Goal: Task Accomplishment & Management: Use online tool/utility

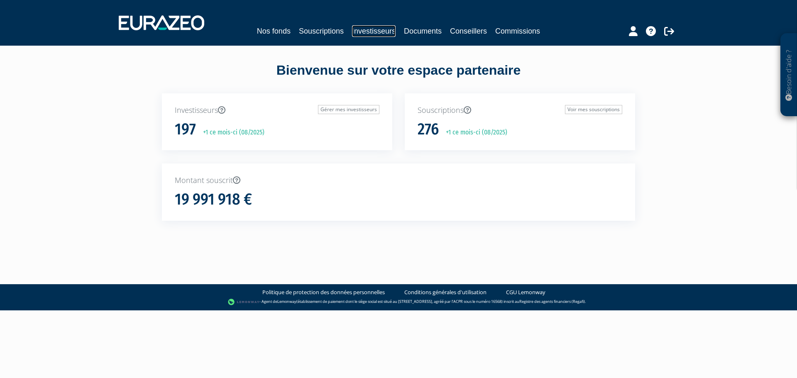
click at [384, 29] on link "Investisseurs" at bounding box center [374, 31] width 44 height 12
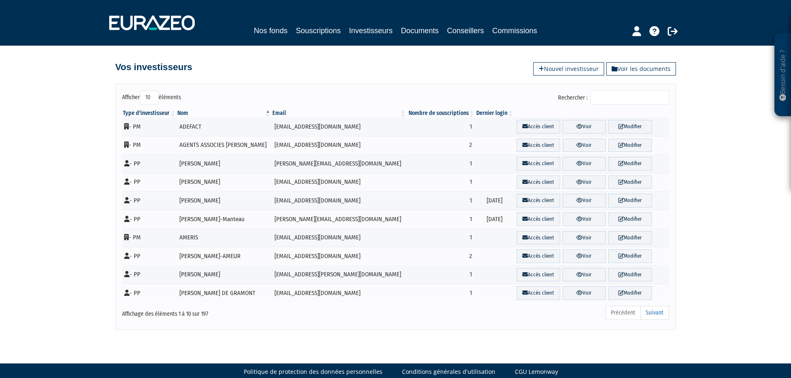
click at [616, 90] on input "Rechercher :" at bounding box center [629, 97] width 79 height 14
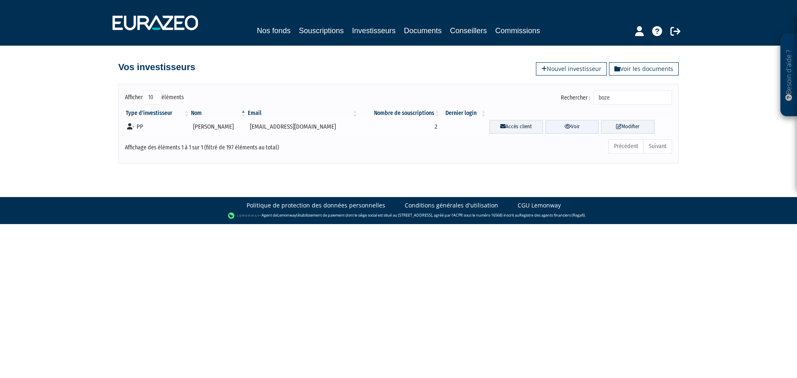
type input "boze"
click at [573, 122] on link "Voir" at bounding box center [572, 127] width 54 height 14
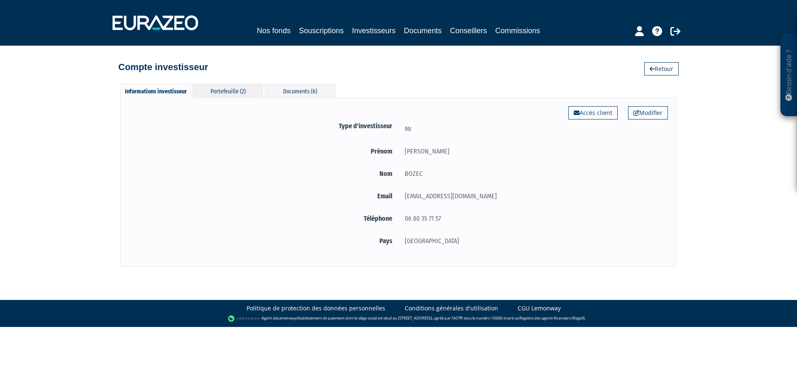
click at [257, 96] on div "Portefeuille (2)" at bounding box center [228, 91] width 71 height 14
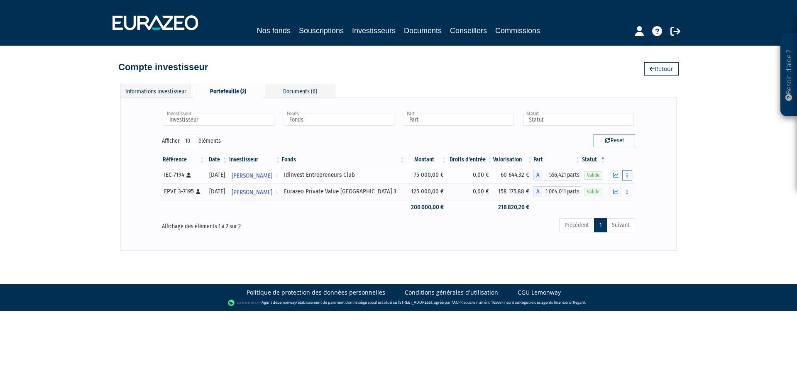
click at [628, 176] on button "button" at bounding box center [627, 175] width 10 height 10
click at [612, 204] on link "Rachat libre" at bounding box center [609, 206] width 42 height 14
